Goal: Check status: Check status

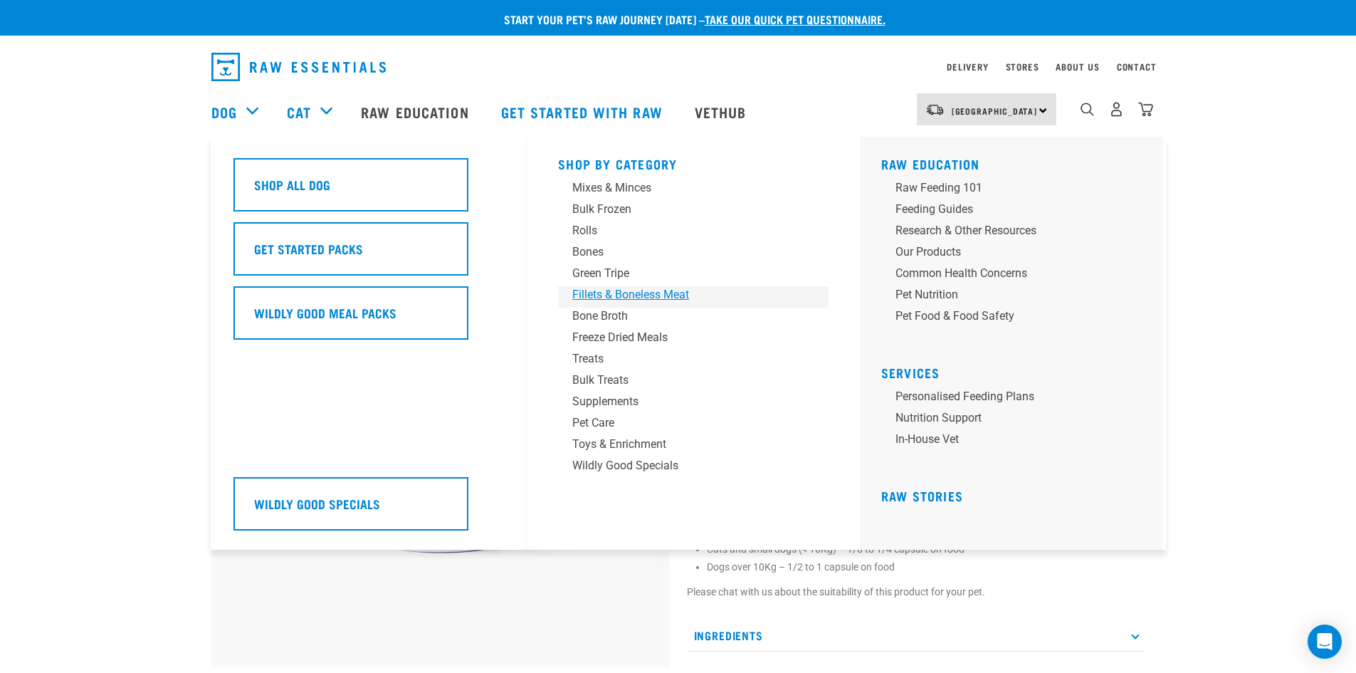
click at [619, 298] on div "Fillets & Boneless Meat" at bounding box center [683, 294] width 222 height 17
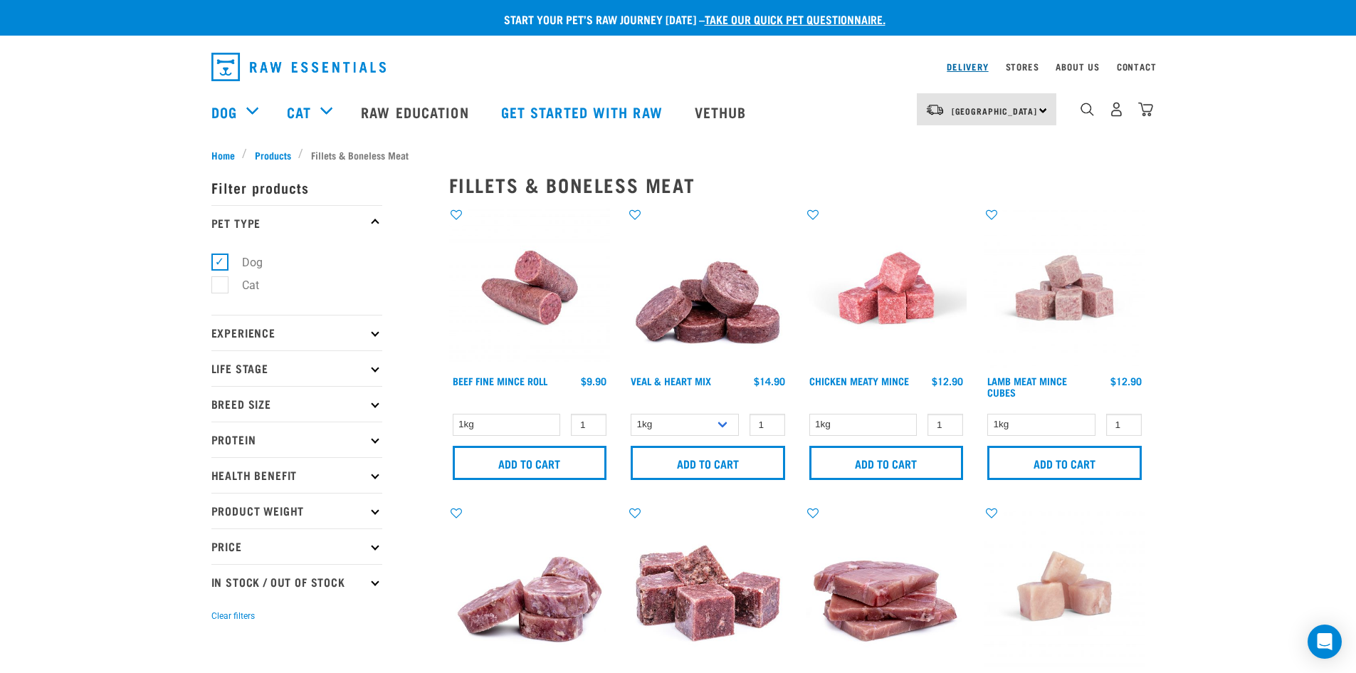
click at [965, 64] on link "Delivery" at bounding box center [967, 66] width 41 height 5
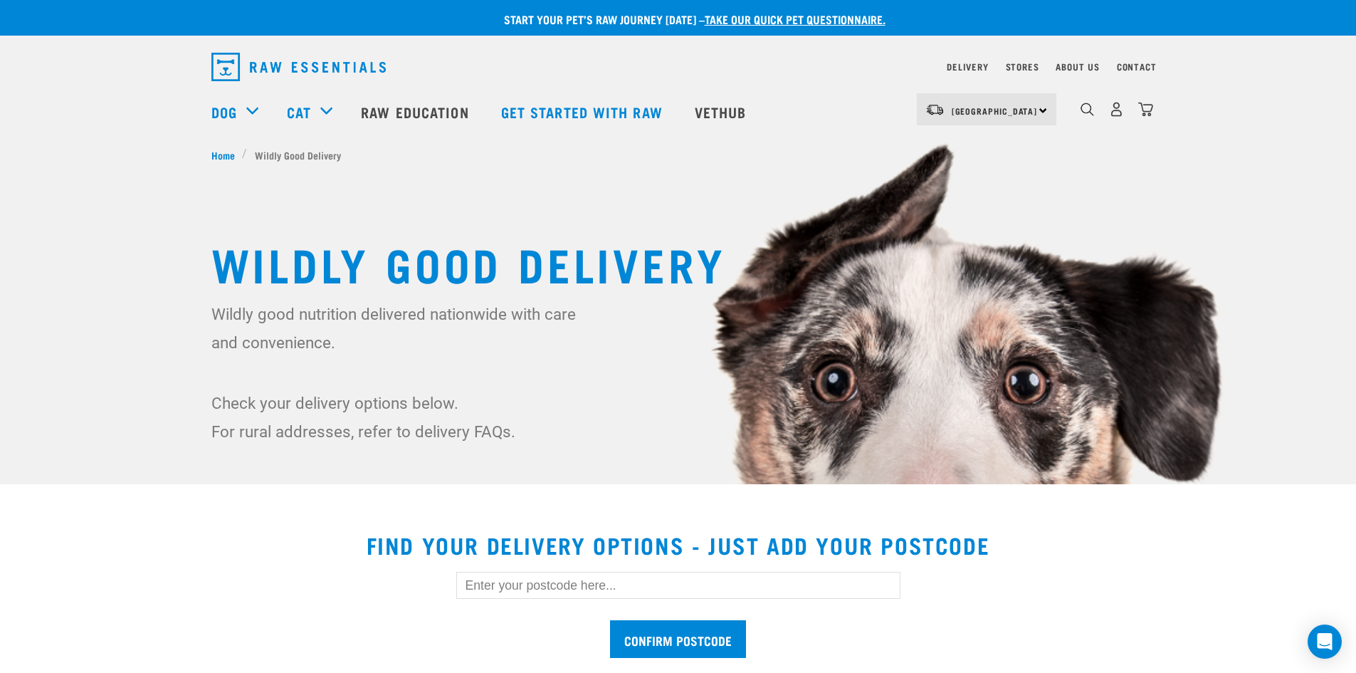
click at [559, 586] on input "text" at bounding box center [678, 585] width 444 height 27
type input "3576"
click at [610, 620] on input "Confirm postcode" at bounding box center [678, 639] width 136 height 38
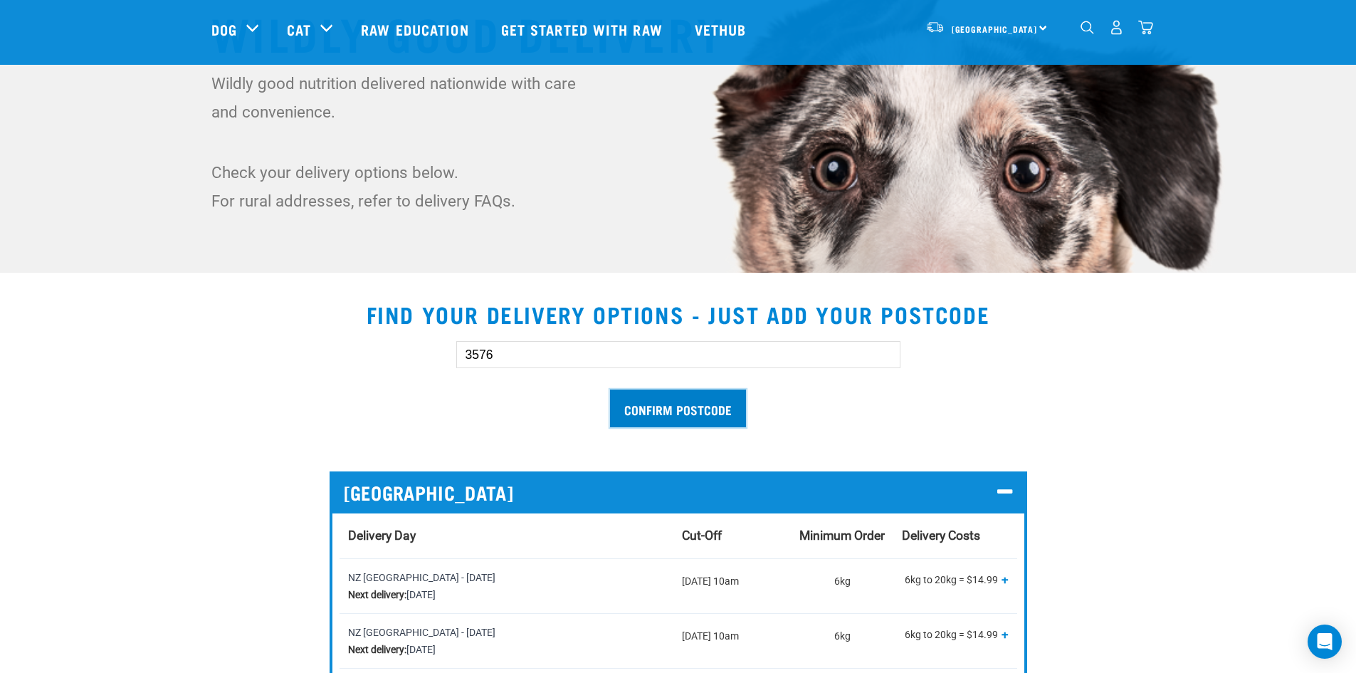
click at [633, 417] on input "Confirm postcode" at bounding box center [678, 408] width 136 height 38
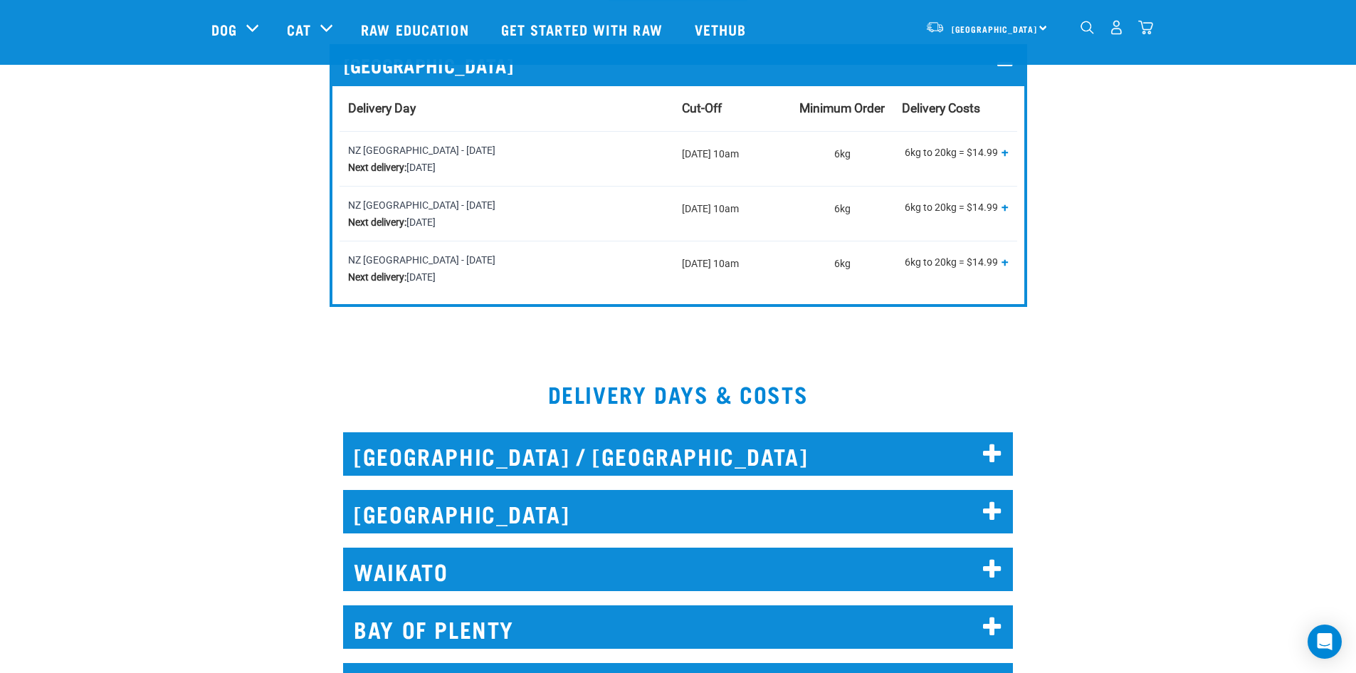
scroll to position [639, 0]
